Goal: Check status: Check status

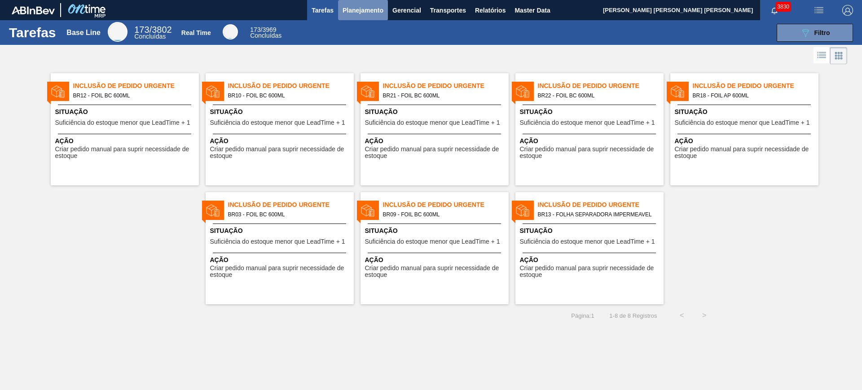
click at [358, 6] on span "Planejamento" at bounding box center [362, 10] width 41 height 11
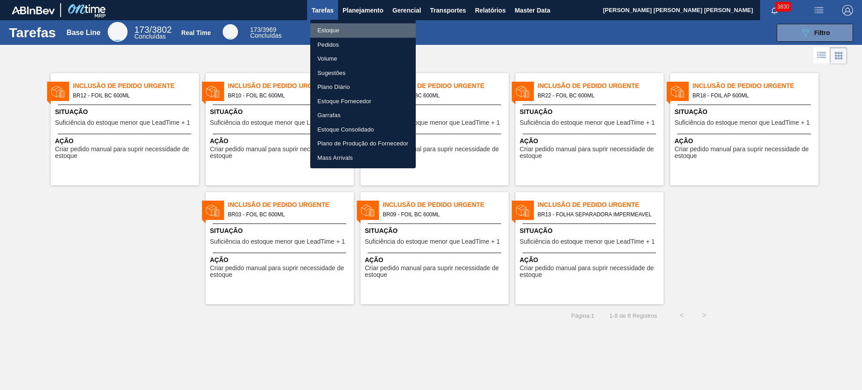
click at [354, 32] on li "Estoque" at bounding box center [362, 30] width 105 height 14
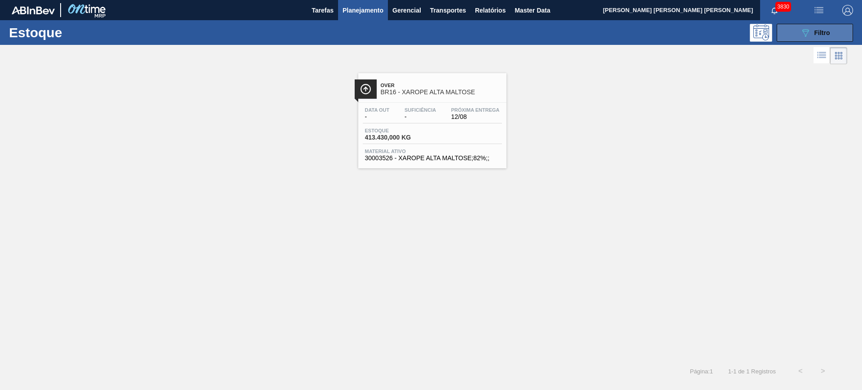
click at [689, 27] on icon "089F7B8B-B2A5-4AFE-B5C0-19BA573D28AC" at bounding box center [805, 32] width 11 height 11
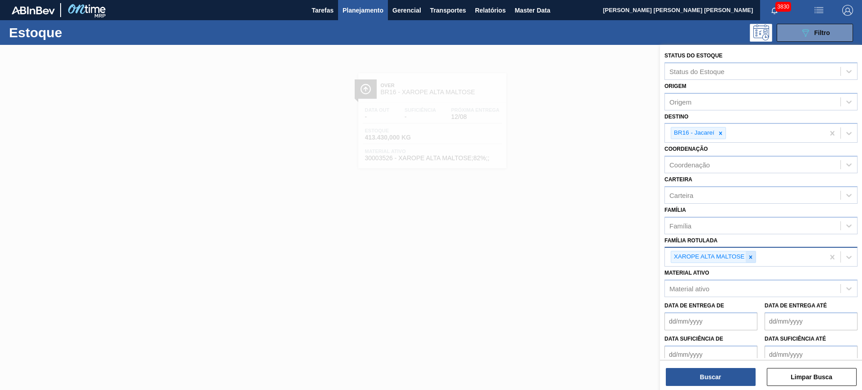
click at [689, 258] on icon at bounding box center [750, 257] width 6 height 6
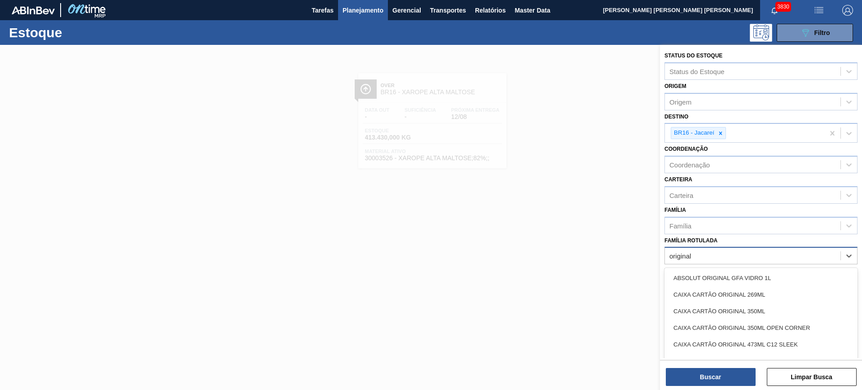
type Rotulada "original 2"
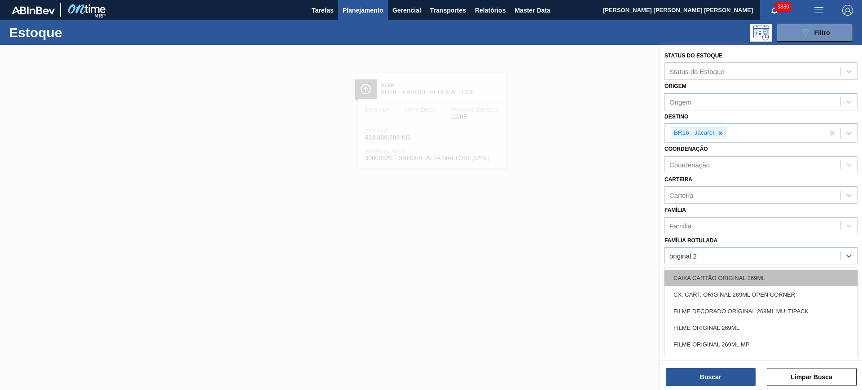
click at [689, 275] on div "CAIXA CARTÃO ORIGINAL 269ML" at bounding box center [760, 278] width 193 height 17
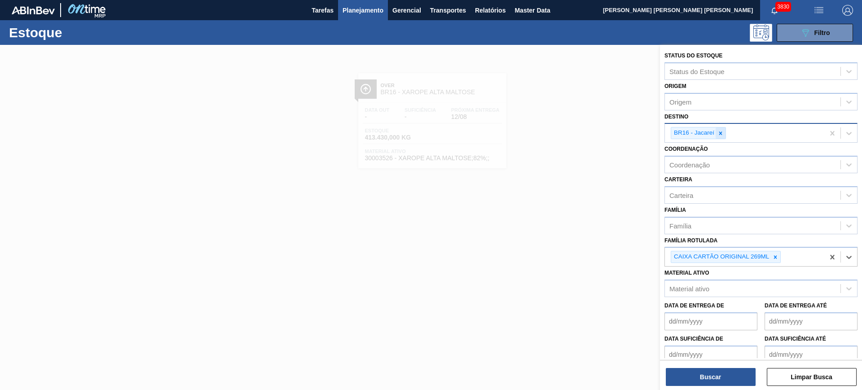
click at [689, 132] on icon at bounding box center [720, 133] width 6 height 6
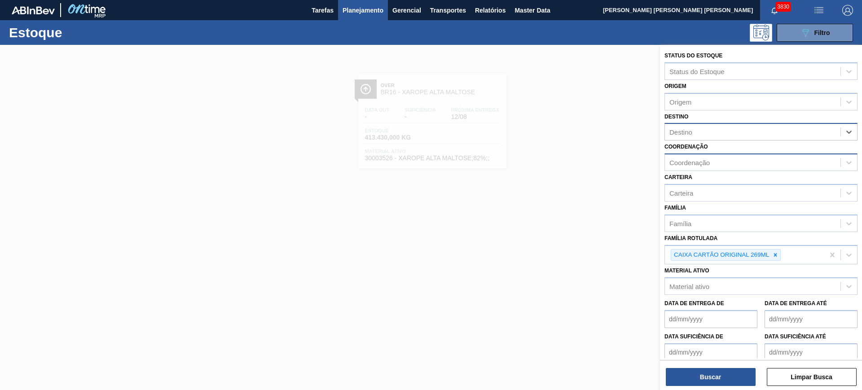
click at [689, 157] on div "Coordenação" at bounding box center [752, 162] width 175 height 13
type input "packag"
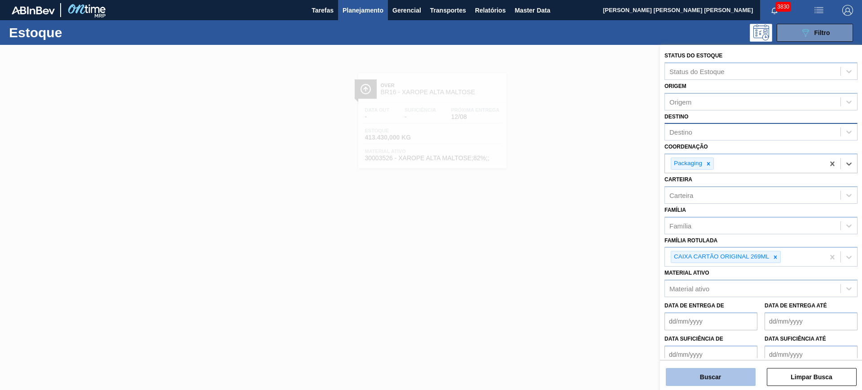
click at [689, 311] on button "Buscar" at bounding box center [710, 377] width 90 height 18
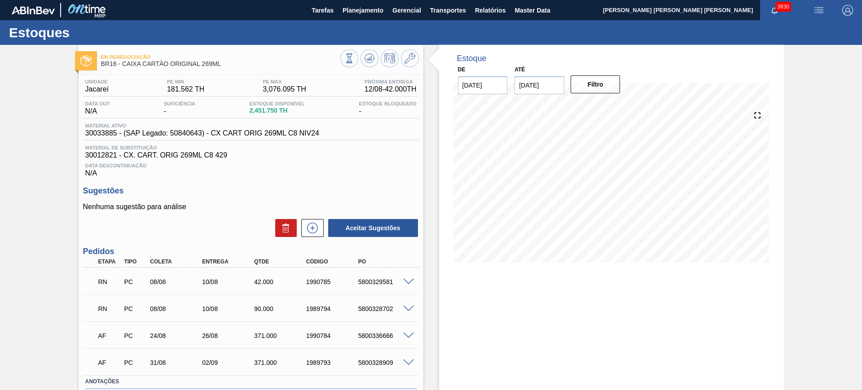
click at [536, 77] on input "[DATE]" at bounding box center [539, 85] width 50 height 18
click at [612, 106] on button "Next Month" at bounding box center [615, 107] width 6 height 6
click at [612, 190] on div "1" at bounding box center [612, 194] width 12 height 12
type input "[DATE]"
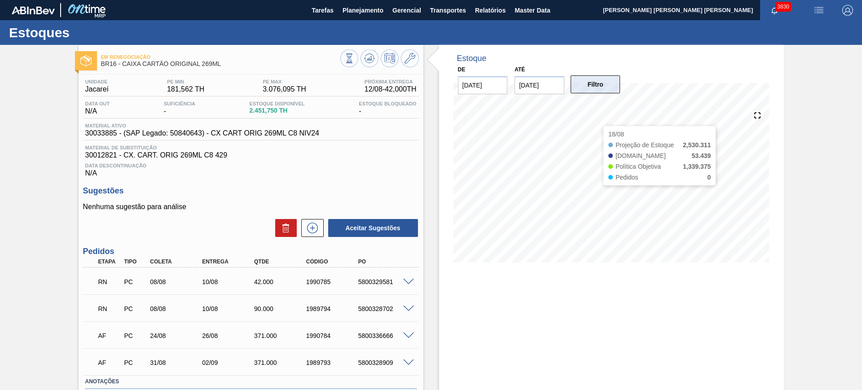
click at [586, 89] on button "Filtro" at bounding box center [595, 84] width 50 height 18
click at [406, 281] on span at bounding box center [408, 282] width 11 height 7
type input "12,18"
type input "3,448"
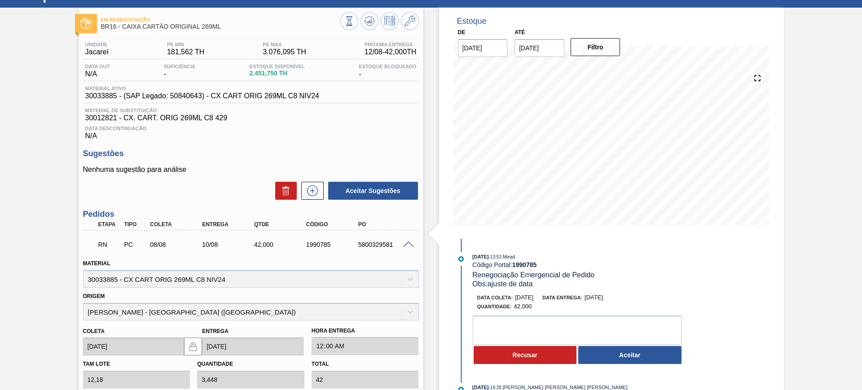
scroll to position [56, 0]
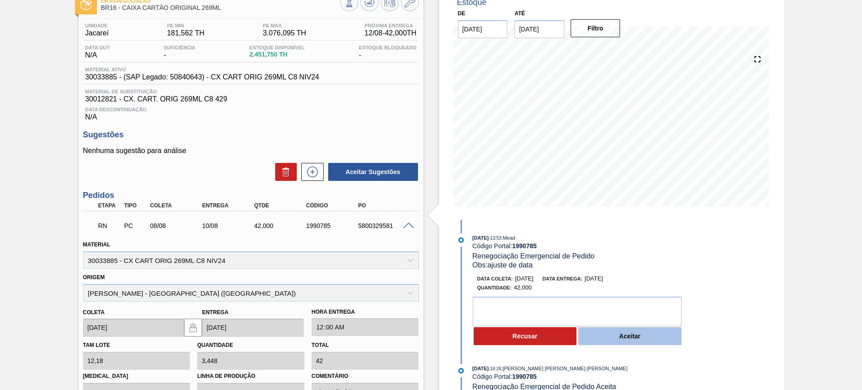
click at [591, 337] on button "Aceitar" at bounding box center [629, 336] width 103 height 18
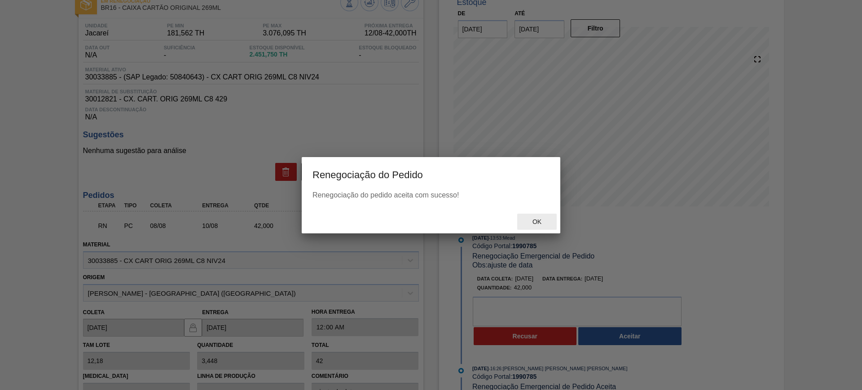
click at [535, 217] on div "Ok" at bounding box center [536, 222] width 39 height 17
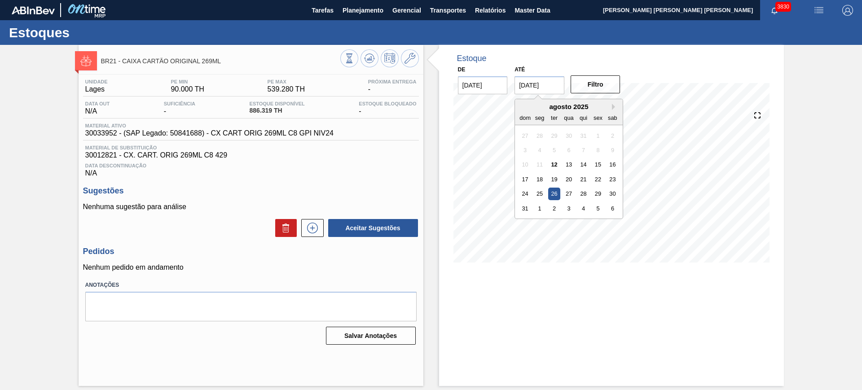
click at [543, 82] on input "[DATE]" at bounding box center [539, 85] width 50 height 18
click at [615, 106] on button "Next Month" at bounding box center [615, 107] width 6 height 6
click at [616, 191] on div "1" at bounding box center [612, 194] width 12 height 12
type input "[DATE]"
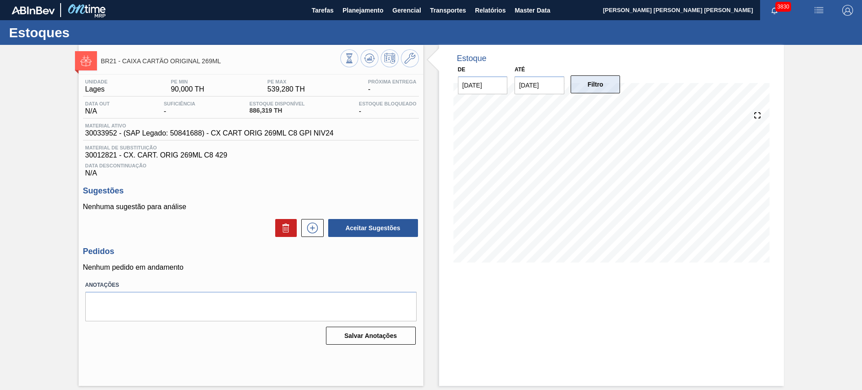
click at [595, 88] on button "Filtro" at bounding box center [595, 84] width 50 height 18
click at [314, 231] on icon at bounding box center [312, 228] width 14 height 11
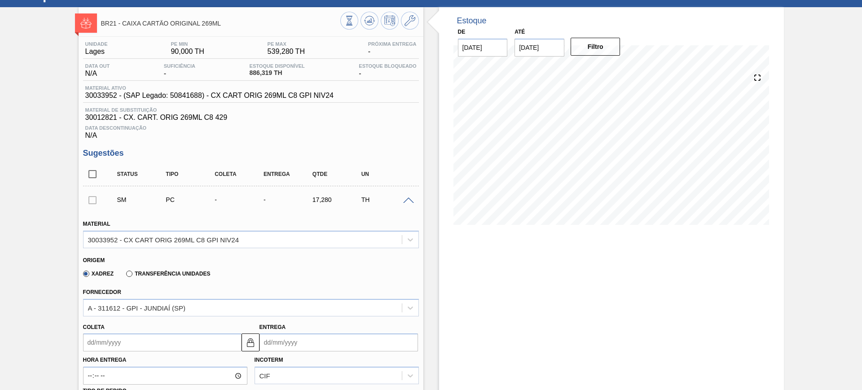
scroll to position [112, 0]
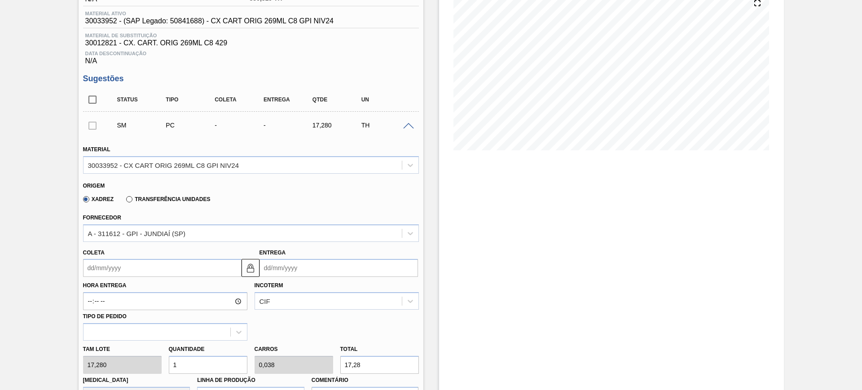
click at [314, 231] on div "A - 311612 - GPI - JUNDIAÍ (SP)" at bounding box center [242, 233] width 318 height 13
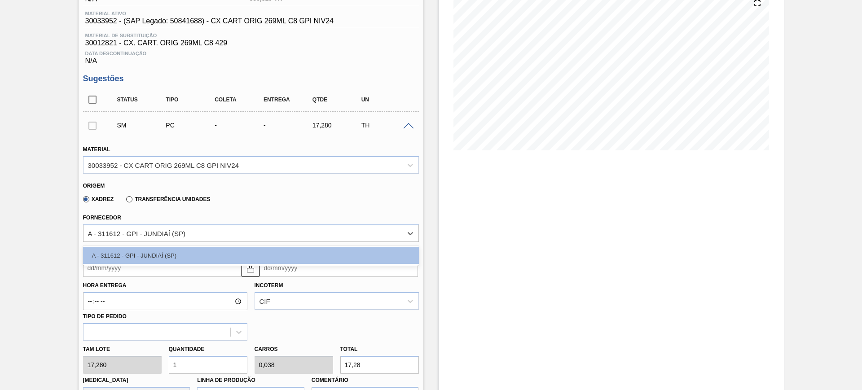
click at [314, 231] on div "A - 311612 - GPI - JUNDIAÍ (SP)" at bounding box center [242, 233] width 318 height 13
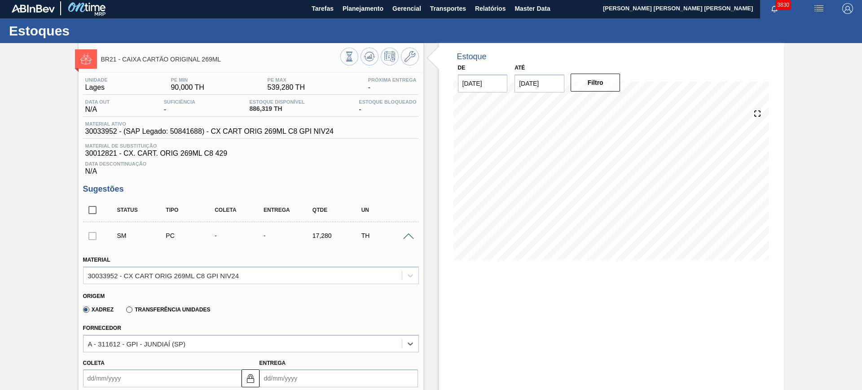
scroll to position [0, 0]
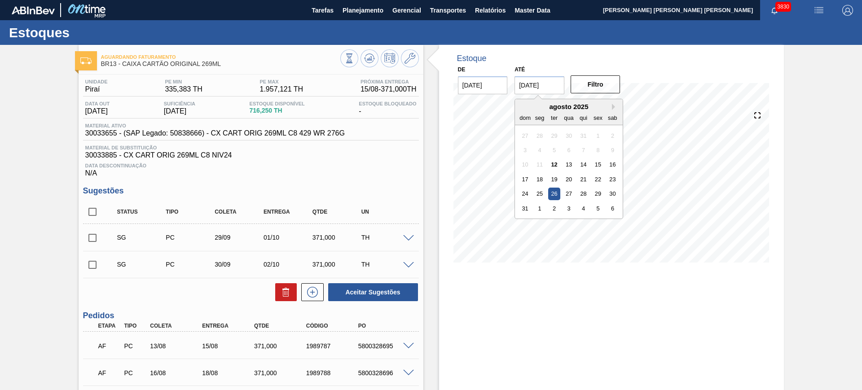
click at [535, 88] on input "[DATE]" at bounding box center [539, 85] width 50 height 18
click at [612, 106] on button "Next Month" at bounding box center [615, 107] width 6 height 6
click at [613, 191] on div "1" at bounding box center [612, 194] width 12 height 12
type input "[DATE]"
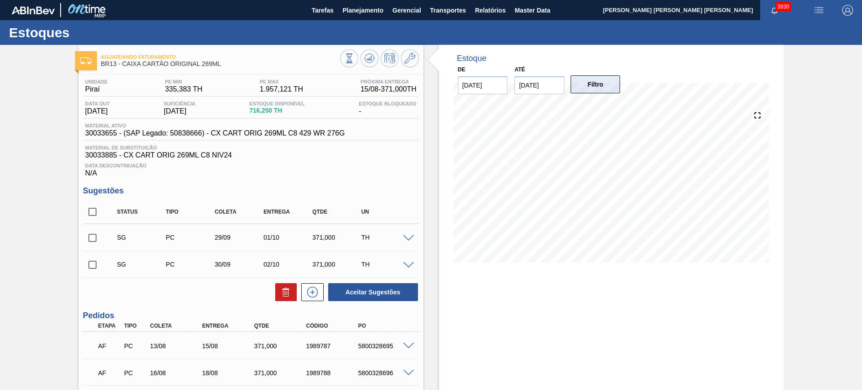
click at [612, 85] on button "Filtro" at bounding box center [595, 84] width 50 height 18
click at [90, 217] on input "checkbox" at bounding box center [92, 211] width 19 height 19
checkbox input "true"
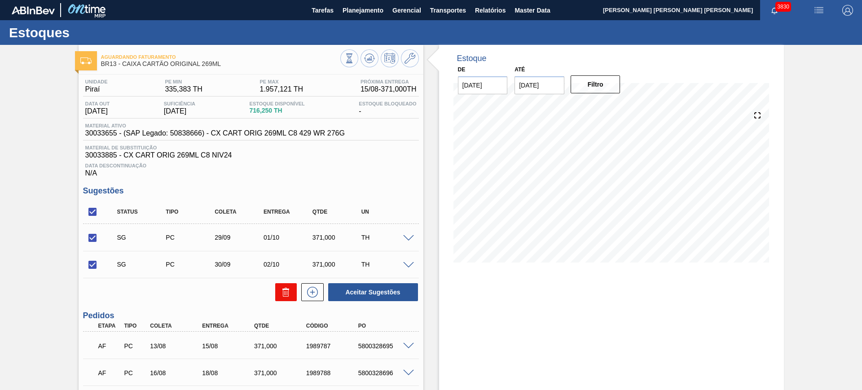
click at [292, 285] on button at bounding box center [286, 292] width 22 height 18
checkbox input "false"
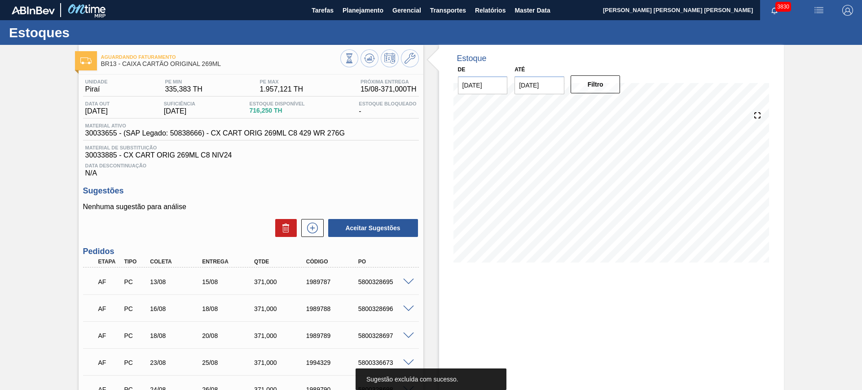
click at [407, 280] on span at bounding box center [408, 282] width 11 height 7
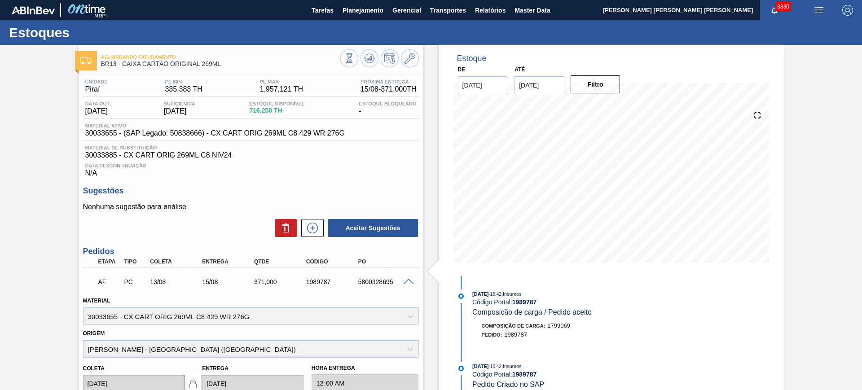
click at [407, 280] on span at bounding box center [408, 282] width 11 height 7
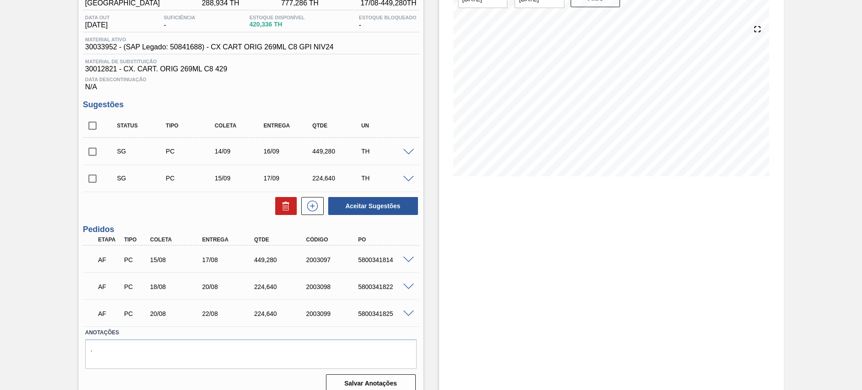
scroll to position [96, 0]
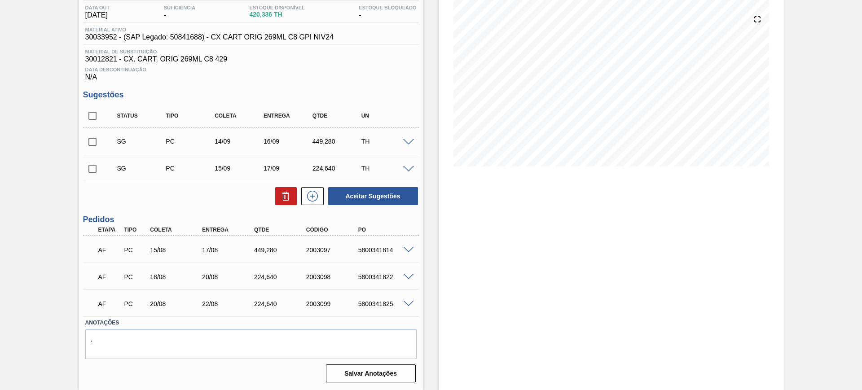
click at [410, 249] on span at bounding box center [408, 250] width 11 height 7
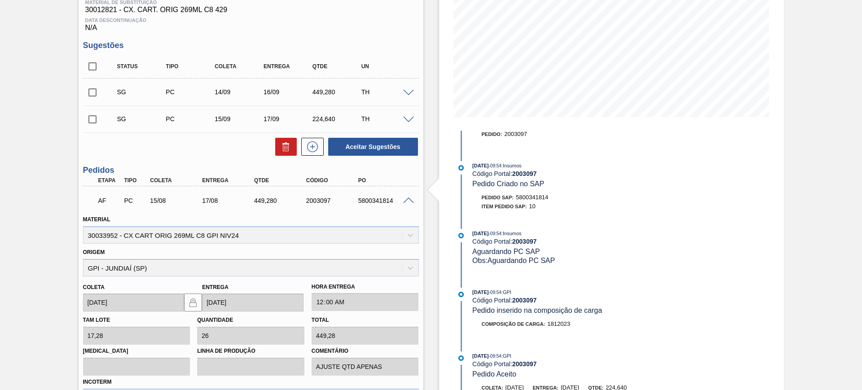
scroll to position [0, 0]
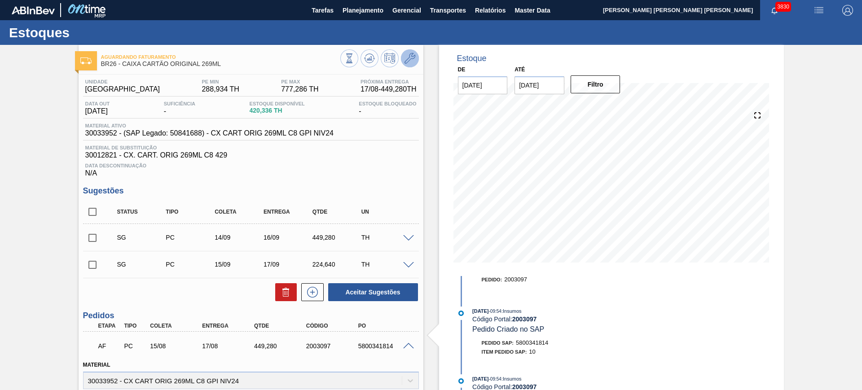
click at [408, 57] on icon at bounding box center [409, 58] width 11 height 11
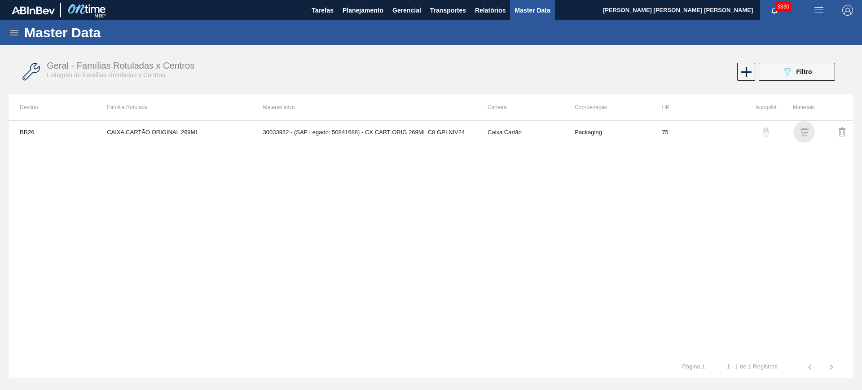
click at [806, 132] on img "button" at bounding box center [803, 131] width 9 height 9
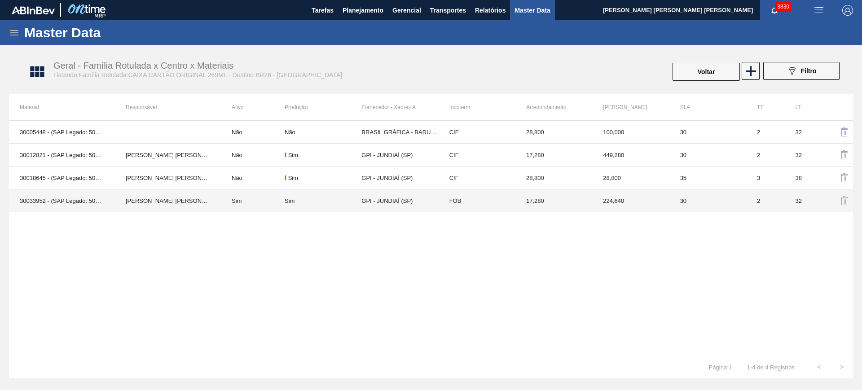
click at [234, 201] on td "Sim" at bounding box center [253, 200] width 64 height 23
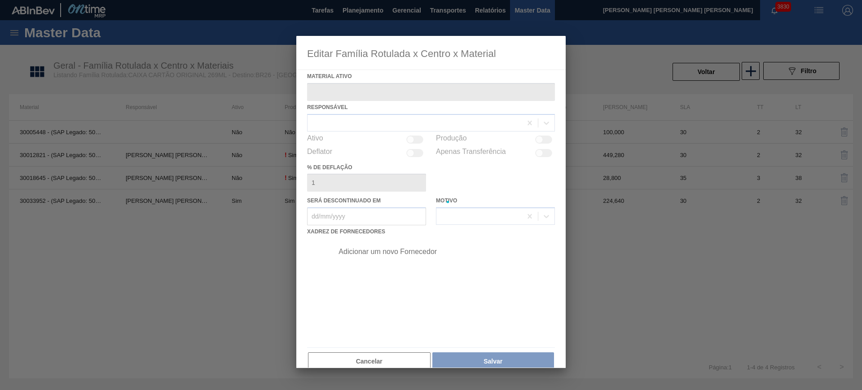
type ativo "30033952 - (SAP Legado: 50841688) - CX CART ORIG 269ML C8 GPI NIV24"
checkbox input "true"
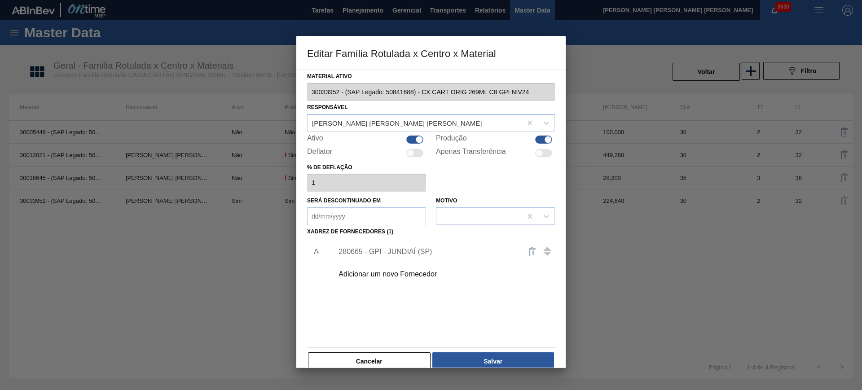
click at [411, 248] on div "280665 - GPI - JUNDIAÍ (SP)" at bounding box center [426, 252] width 176 height 8
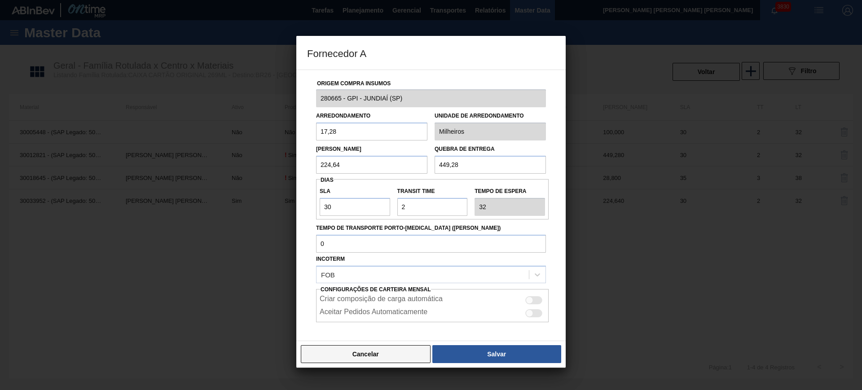
click at [394, 356] on button "Cancelar" at bounding box center [366, 354] width 130 height 18
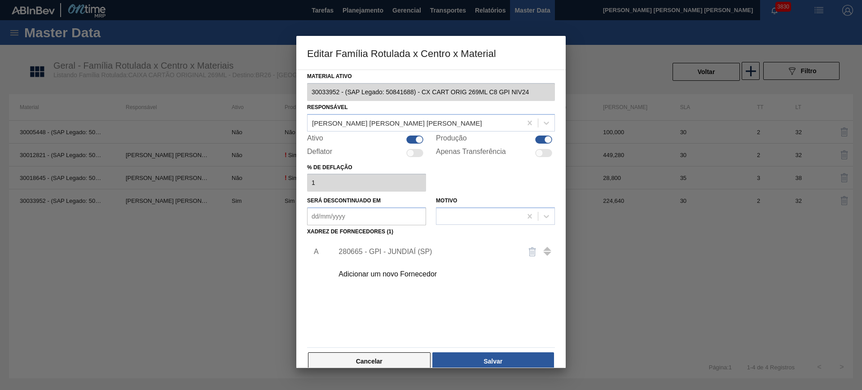
click at [369, 355] on button "Cancelar" at bounding box center [369, 361] width 123 height 18
